Goal: Check status

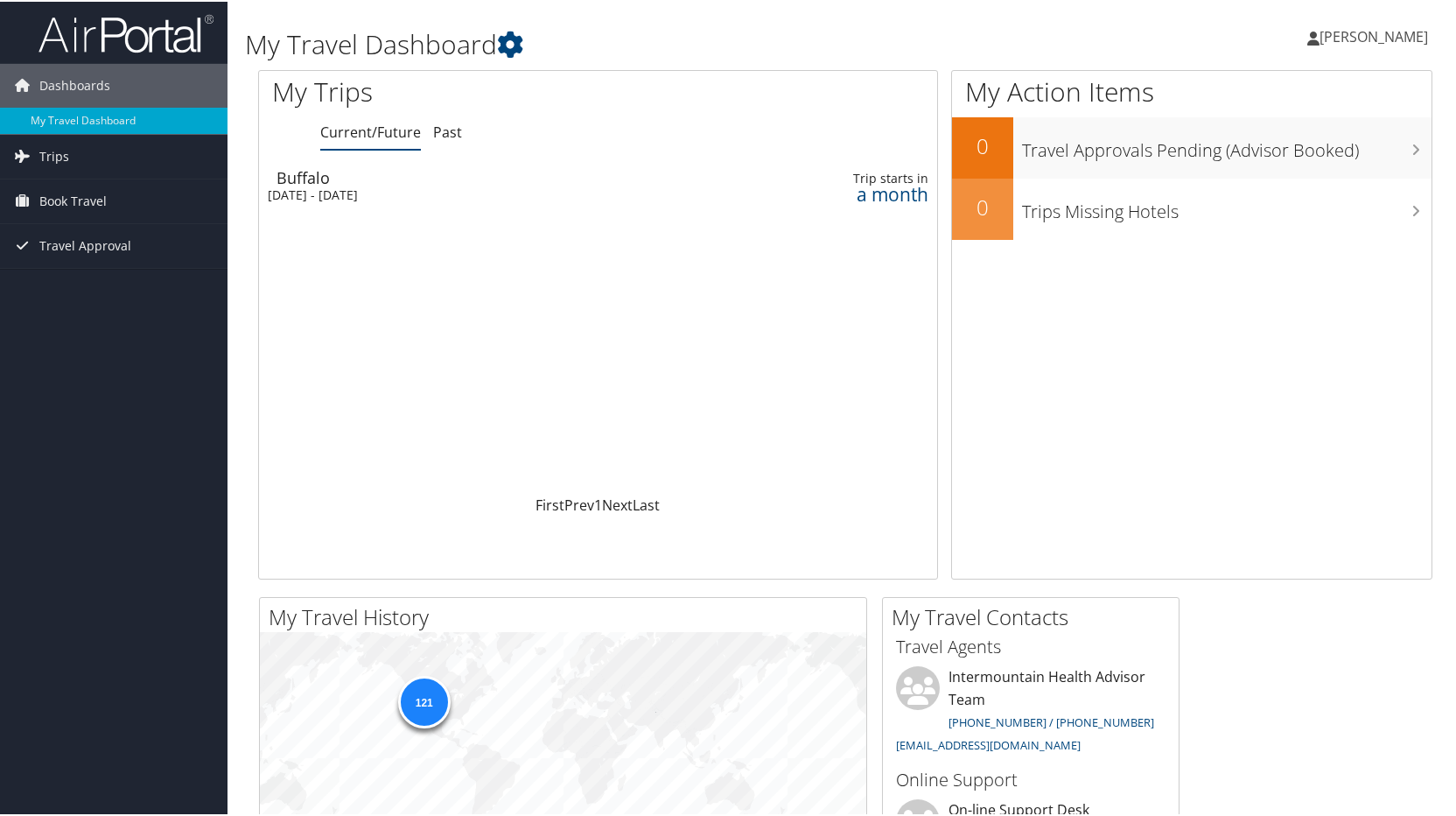
click at [332, 192] on div "Wed 8 Oct 2025 - Sun 12 Oct 2025" at bounding box center [481, 194] width 427 height 16
